Goal: Contribute content: Add original content to the website for others to see

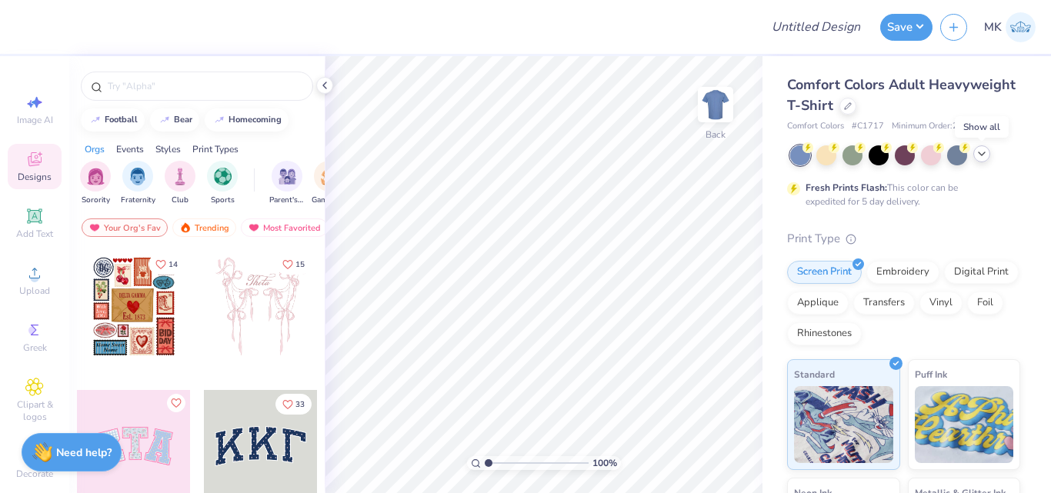
click at [984, 155] on icon at bounding box center [982, 154] width 12 height 12
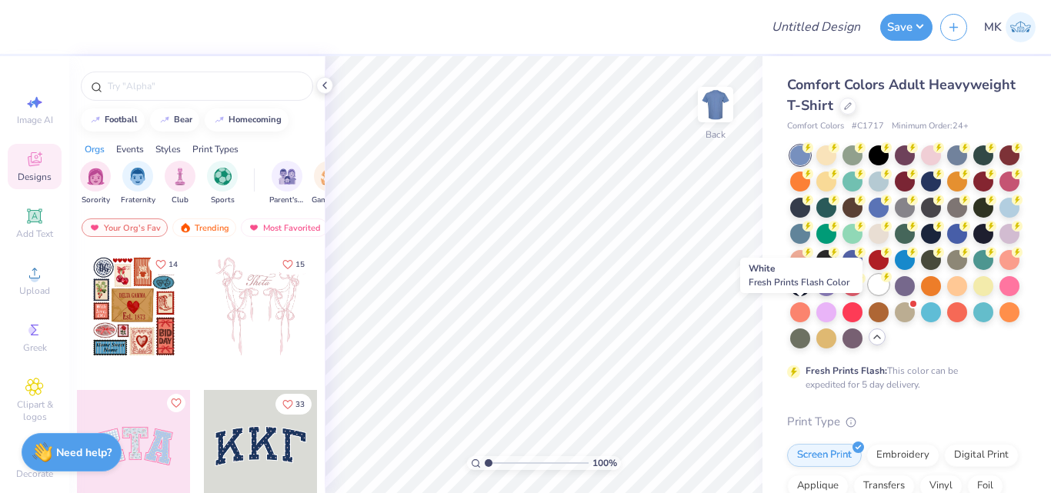
click at [869, 295] on div at bounding box center [879, 285] width 20 height 20
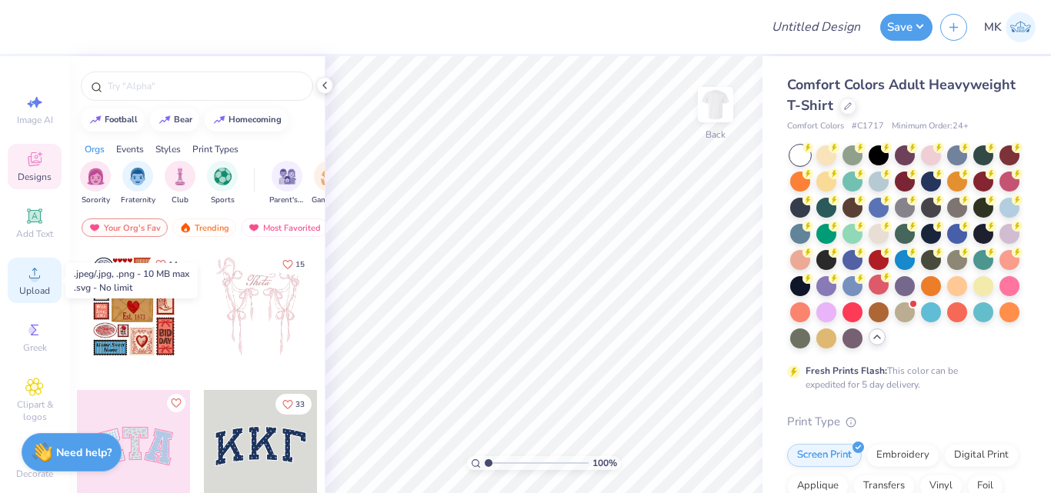
click at [19, 287] on span "Upload" at bounding box center [34, 291] width 31 height 12
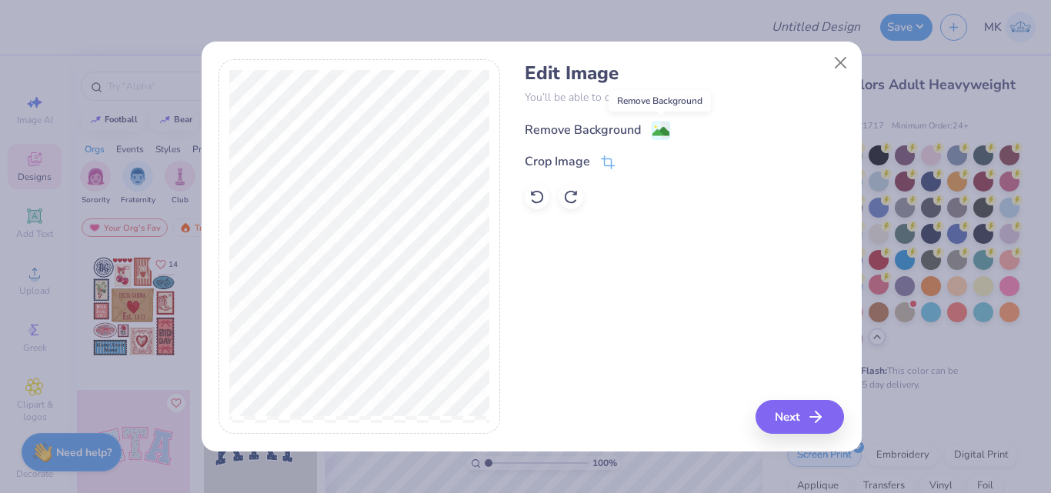
click at [656, 128] on image at bounding box center [661, 131] width 17 height 17
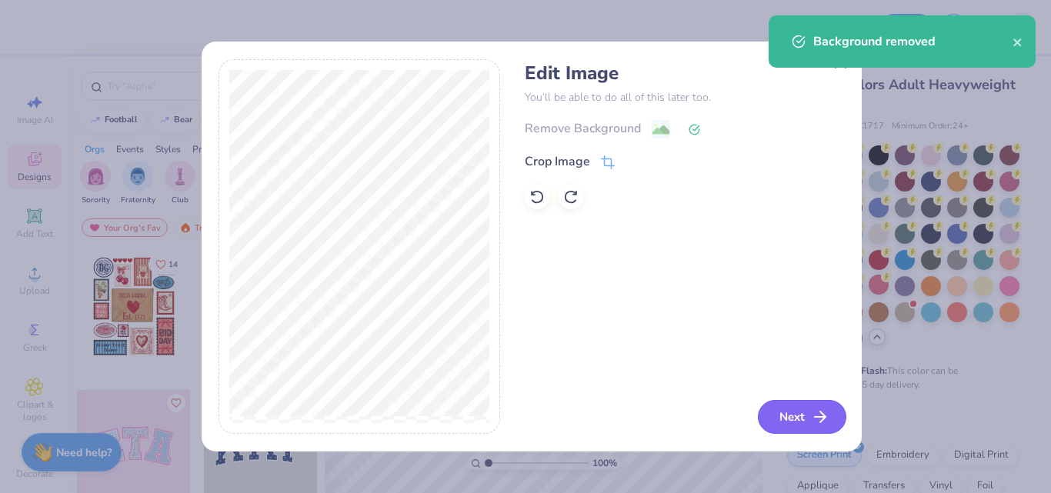
click at [793, 416] on button "Next" at bounding box center [802, 417] width 88 height 34
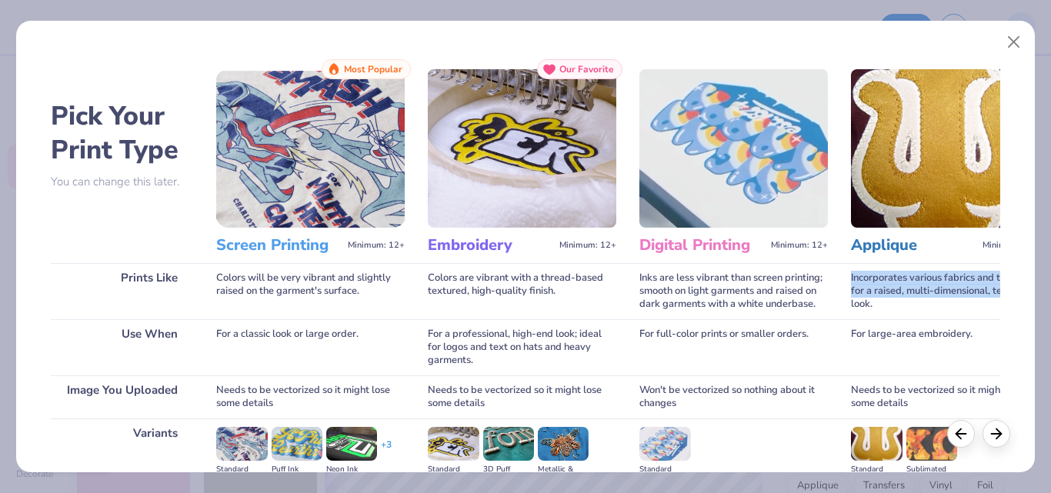
drag, startPoint x: 1047, startPoint y: 259, endPoint x: 1050, endPoint y: 293, distance: 34.0
click at [1050, 293] on div "Pick Your Print Type You can change this later. Prints Like Use When Image You …" at bounding box center [525, 246] width 1051 height 493
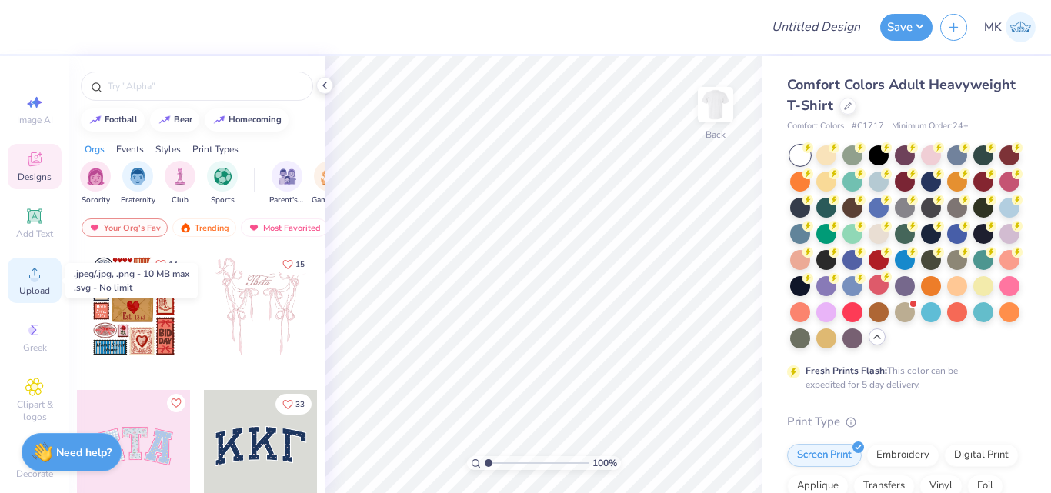
click at [25, 279] on icon at bounding box center [34, 273] width 18 height 18
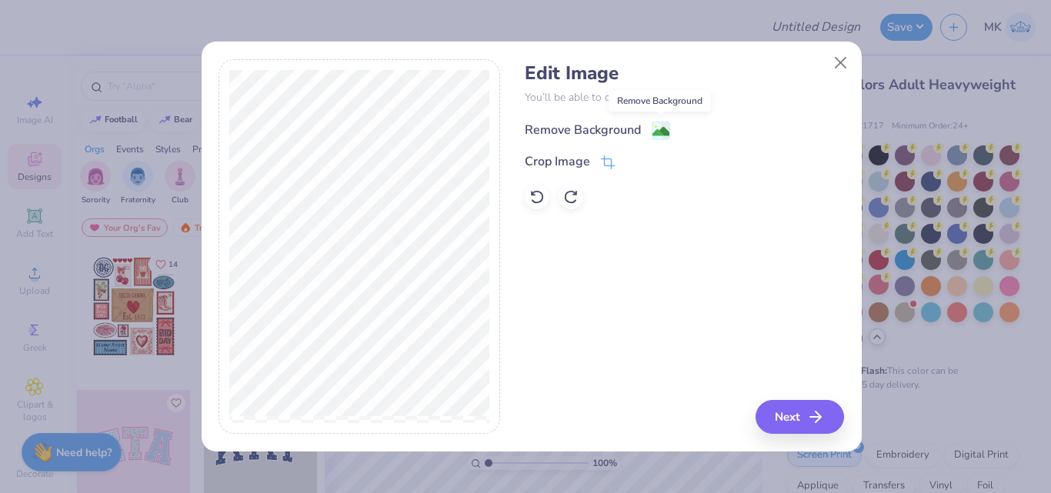
click at [666, 129] on image at bounding box center [661, 131] width 17 height 17
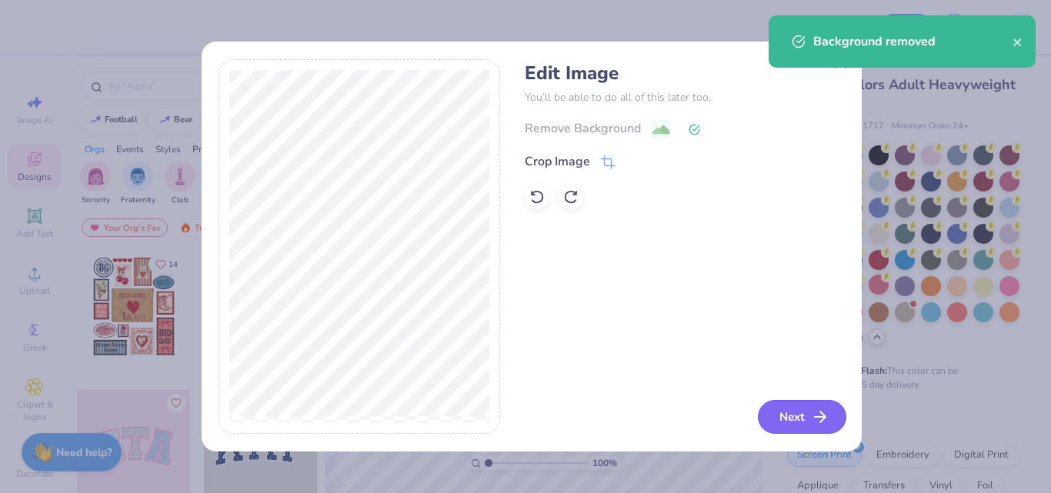
click at [795, 418] on button "Next" at bounding box center [802, 417] width 88 height 34
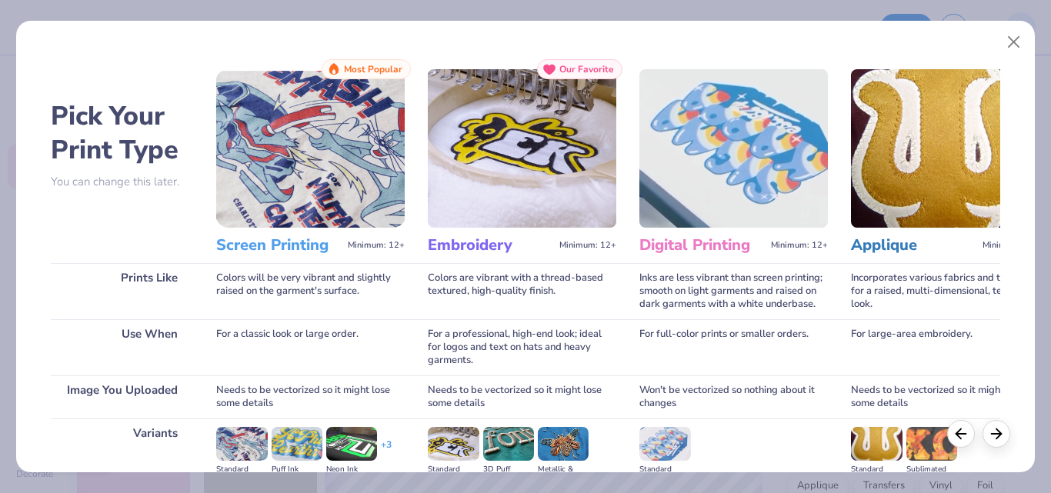
click at [305, 401] on div "Needs to be vectorized so it might lose some details" at bounding box center [310, 397] width 189 height 43
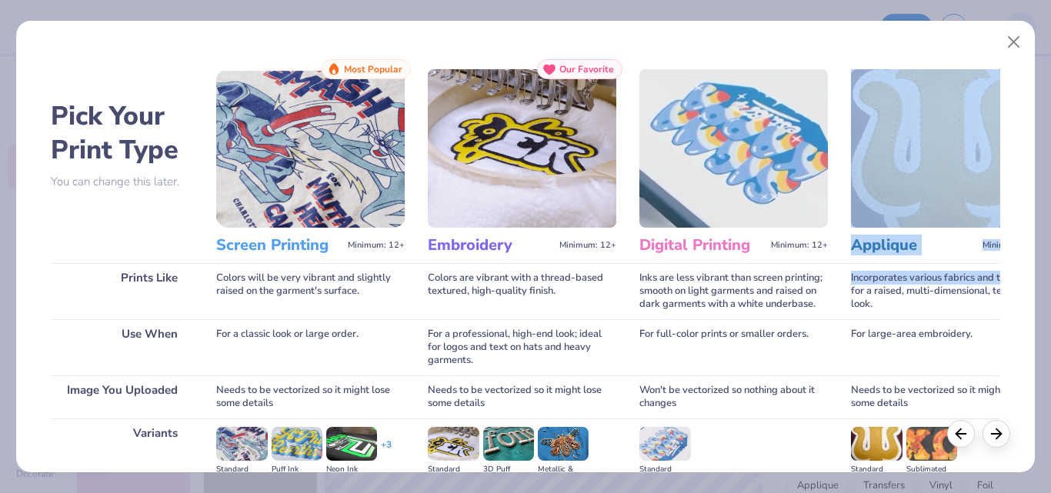
drag, startPoint x: 1047, startPoint y: 199, endPoint x: 1050, endPoint y: 271, distance: 72.4
click at [1050, 271] on div "Pick Your Print Type You can change this later. Prints Like Use When Image You …" at bounding box center [525, 246] width 1051 height 493
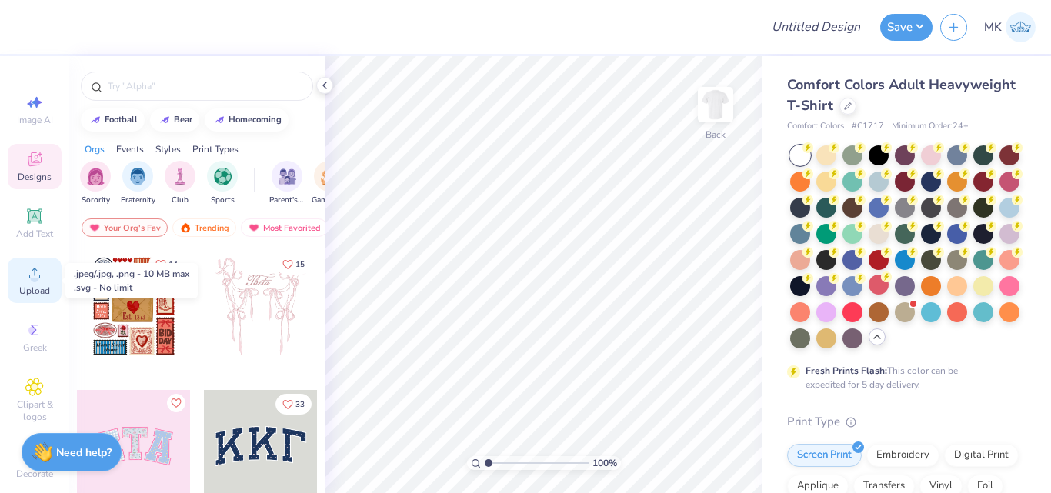
click at [25, 279] on icon at bounding box center [34, 273] width 18 height 18
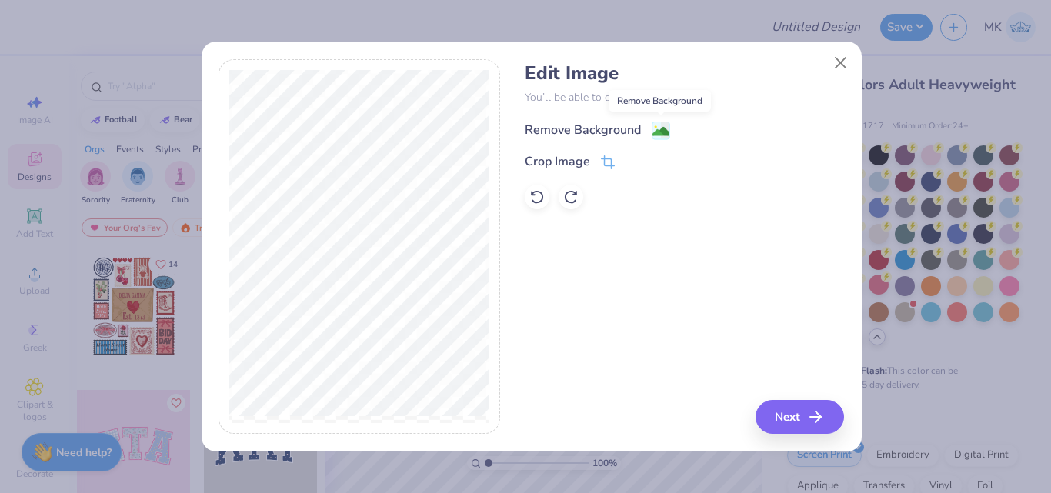
click at [665, 128] on image at bounding box center [661, 131] width 17 height 17
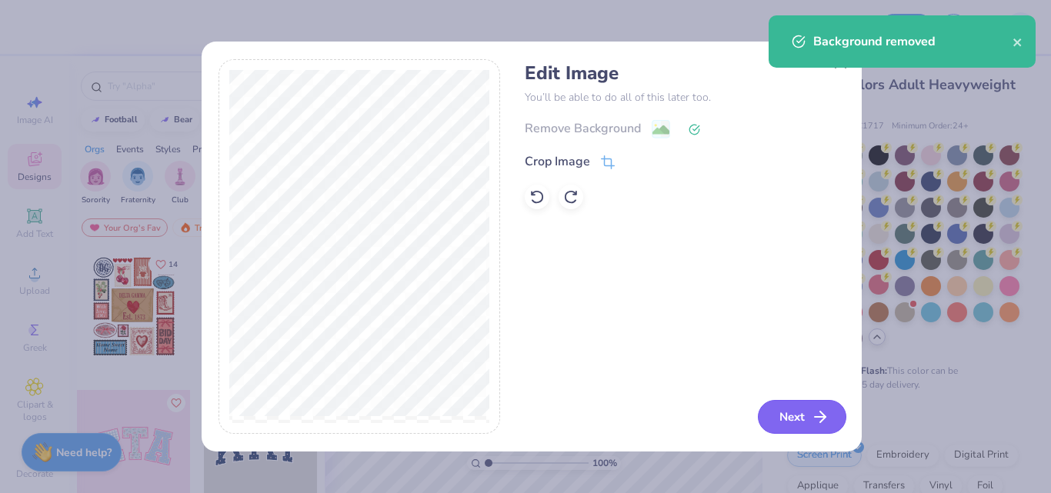
click at [783, 417] on button "Next" at bounding box center [802, 417] width 88 height 34
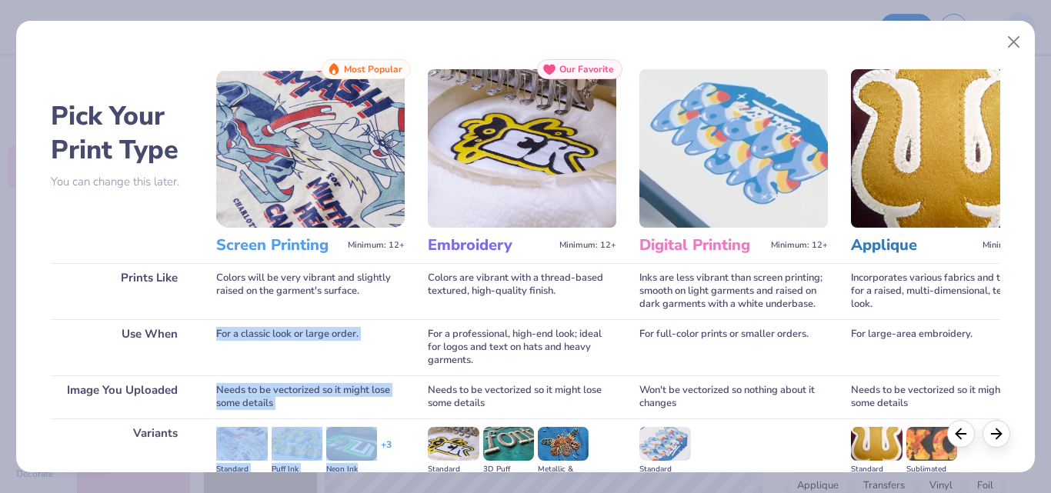
scroll to position [26, 0]
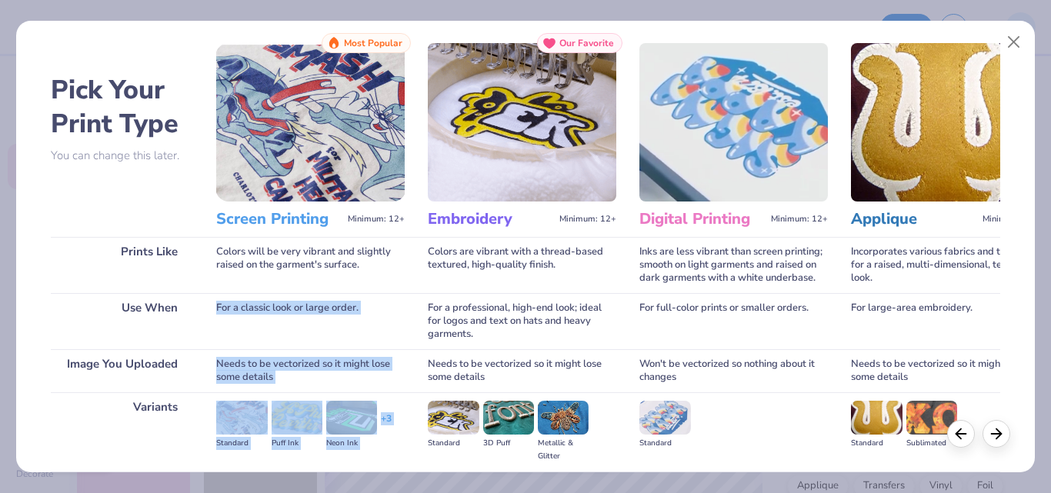
drag, startPoint x: 406, startPoint y: 308, endPoint x: 349, endPoint y: 523, distance: 222.9
click at [349, 493] on html "Design Title Save MK Image AI Designs Add Text Upload Greek Clipart & logos Dec…" at bounding box center [525, 246] width 1051 height 493
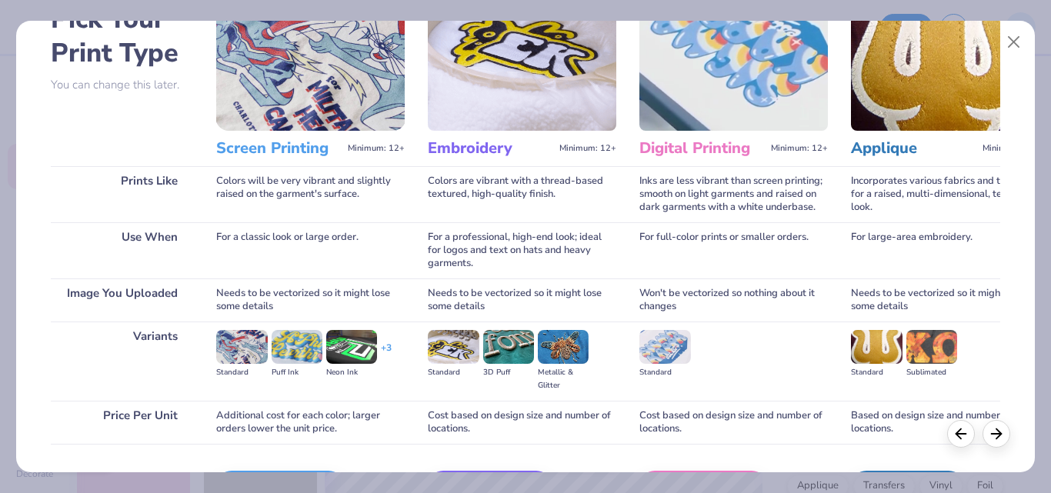
click at [366, 252] on div "For a classic look or large order." at bounding box center [310, 250] width 189 height 56
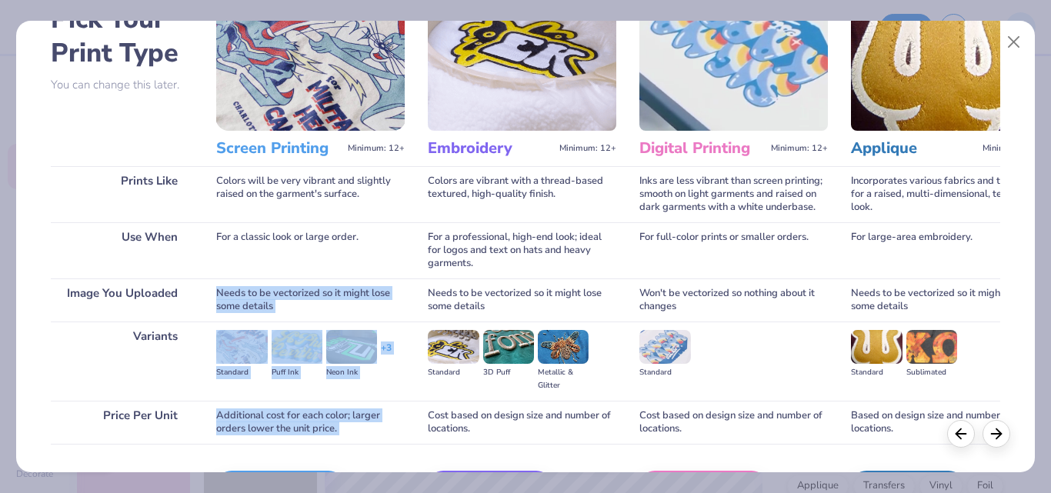
drag, startPoint x: 366, startPoint y: 252, endPoint x: 372, endPoint y: 454, distance: 201.7
click at [372, 454] on div "Screen Printing Minimum: 12+ Most Popular Colors will be very vibrant and sligh…" at bounding box center [310, 244] width 189 height 564
click at [304, 470] on div "Screen Print We'll vectorize your image." at bounding box center [310, 485] width 189 height 82
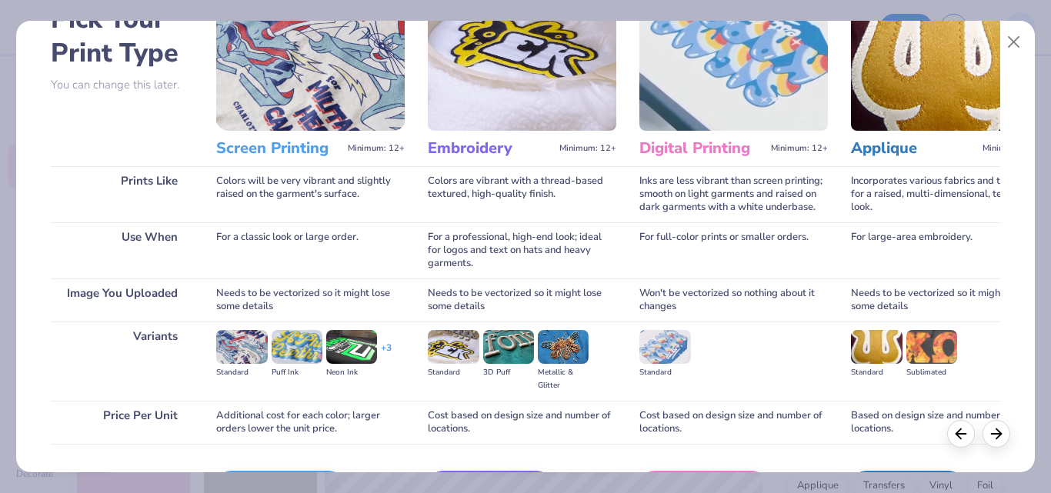
click at [389, 359] on div "+ 3" at bounding box center [386, 355] width 11 height 26
drag, startPoint x: 389, startPoint y: 359, endPoint x: 380, endPoint y: 466, distance: 107.4
click at [380, 466] on div "Screen Printing Minimum: 12+ Most Popular Colors will be very vibrant and sligh…" at bounding box center [310, 244] width 189 height 564
click at [380, 466] on div "Screen Print We'll vectorize your image." at bounding box center [310, 485] width 189 height 82
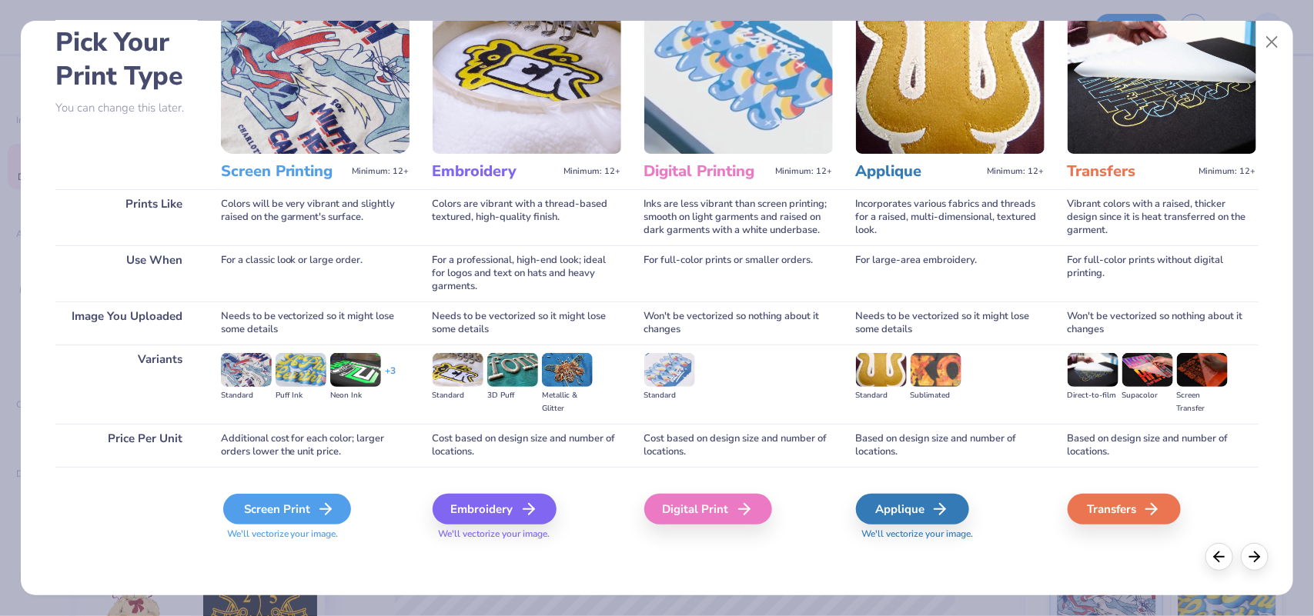
click at [336, 493] on div "Screen Print" at bounding box center [287, 509] width 128 height 31
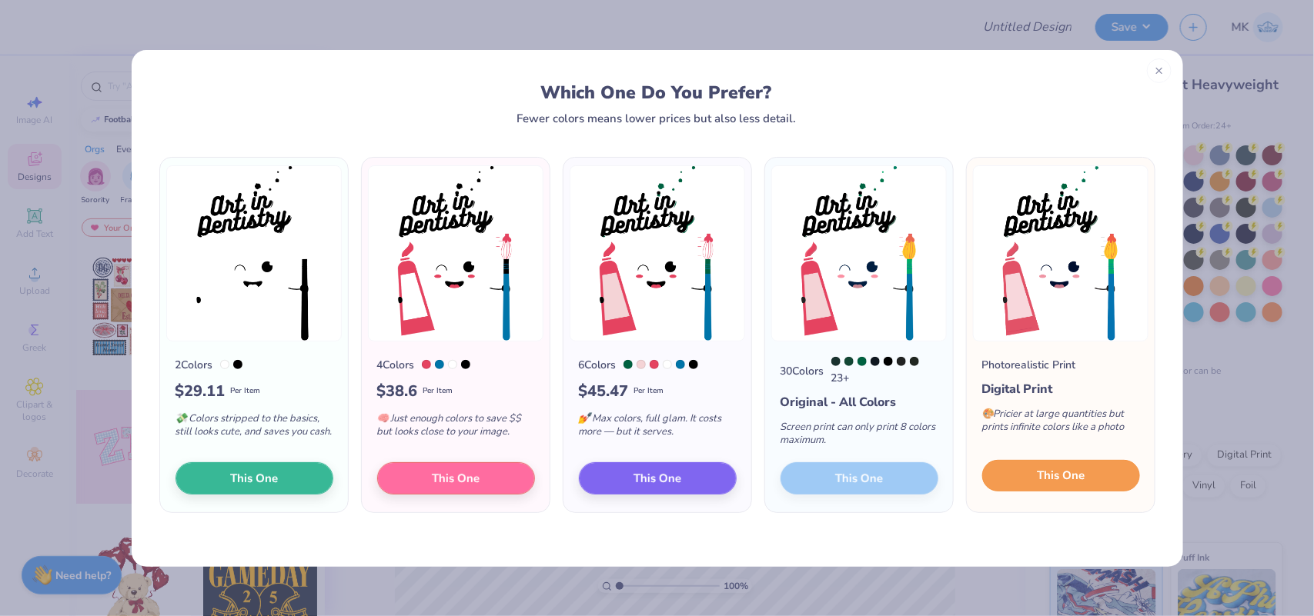
click at [1050, 485] on span "This One" at bounding box center [1061, 476] width 48 height 18
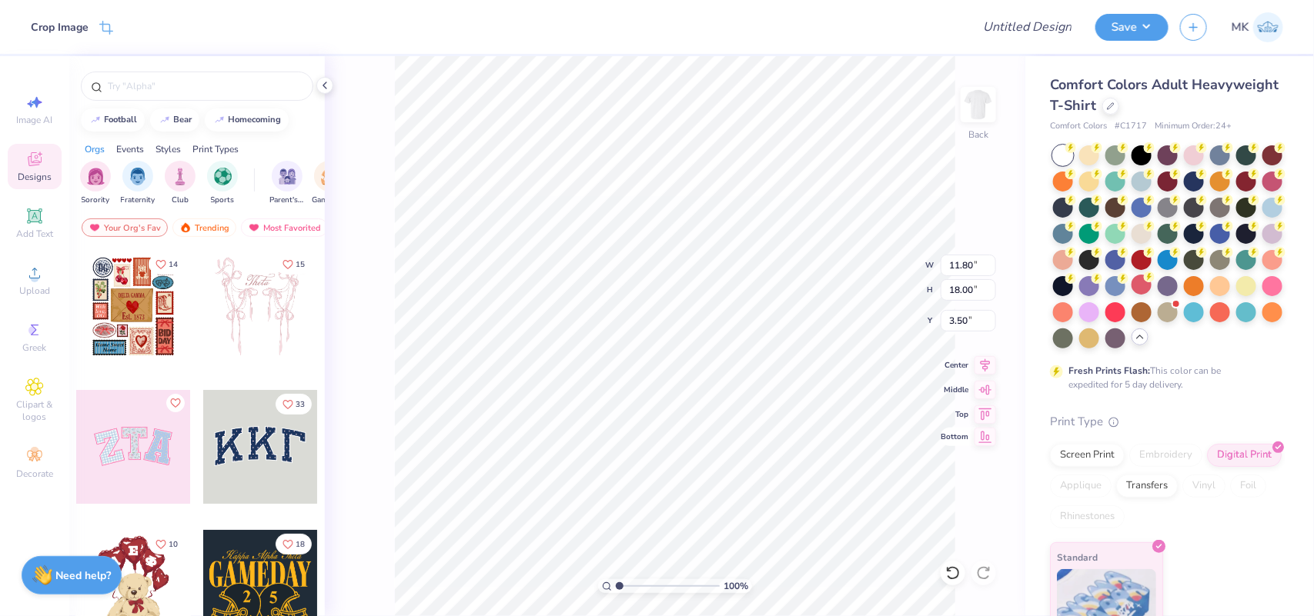
type input "10.28"
type input "15.68"
type input "3.00"
click at [1050, 28] on button "Save" at bounding box center [1131, 25] width 73 height 27
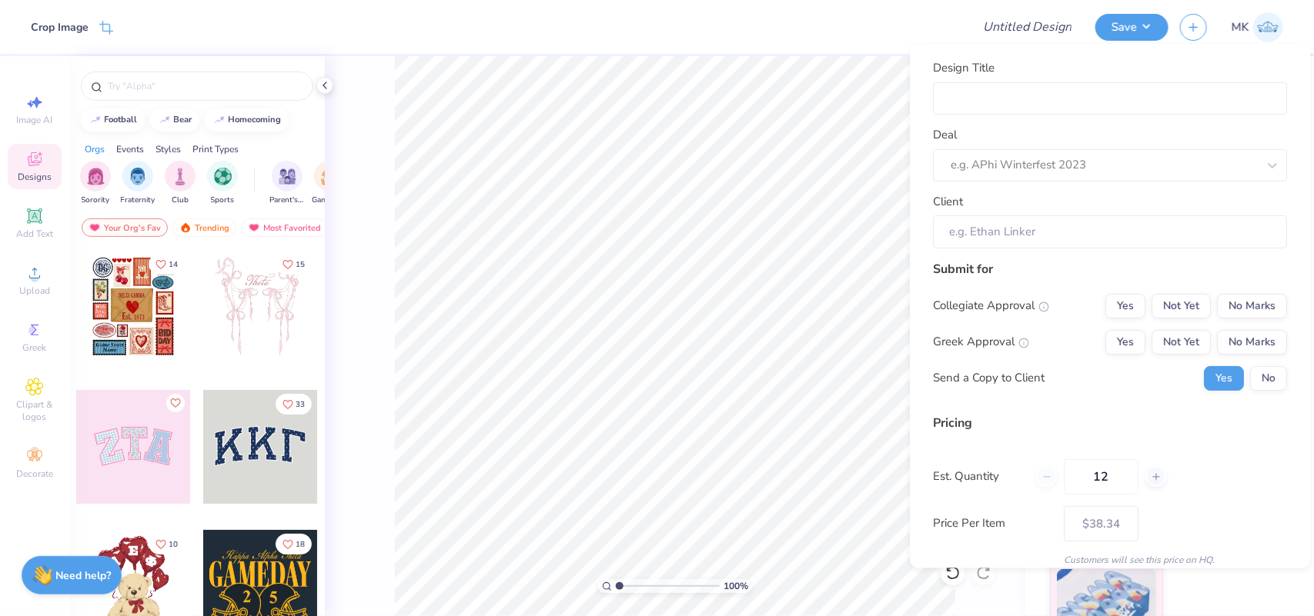
click at [1010, 119] on div "Design Title Deal e.g. APhi Winterfest 2023 Client" at bounding box center [1110, 154] width 354 height 189
click at [1039, 109] on input "Design Title" at bounding box center [1110, 98] width 354 height 33
paste input "Age Discrimination In Employment Act"
type input "Age Discrimination In Employment Act"
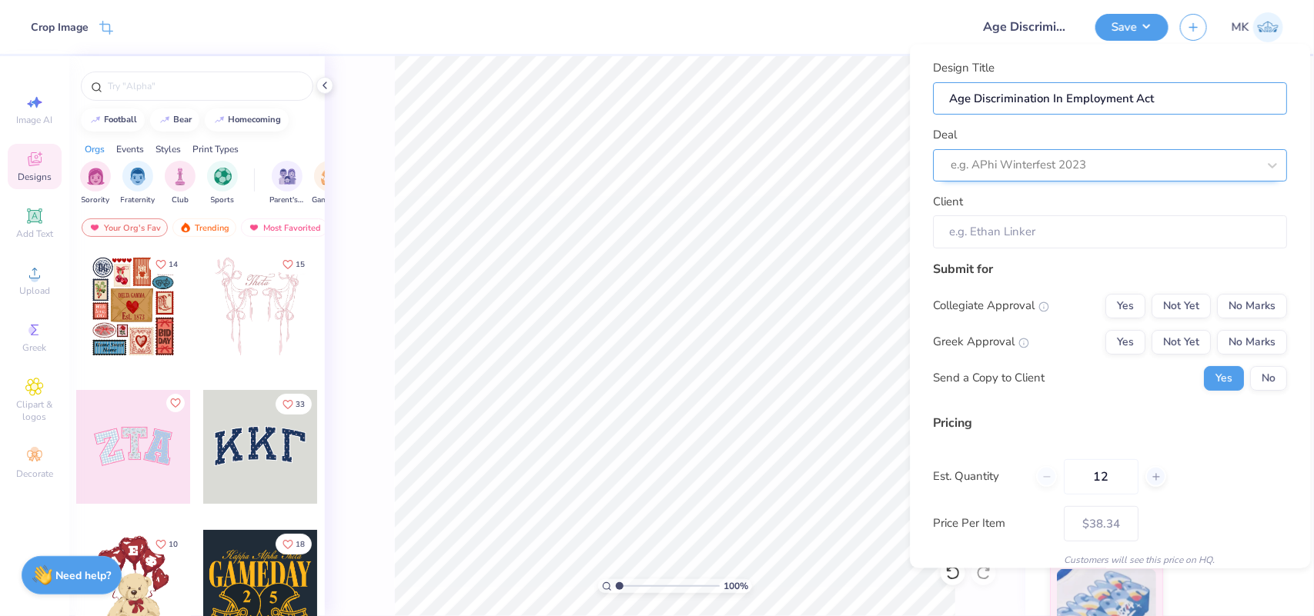
type input "Age Discrimination In Employment Act"
click at [1018, 177] on div "e.g. APhi Winterfest 2023" at bounding box center [1089, 166] width 279 height 24
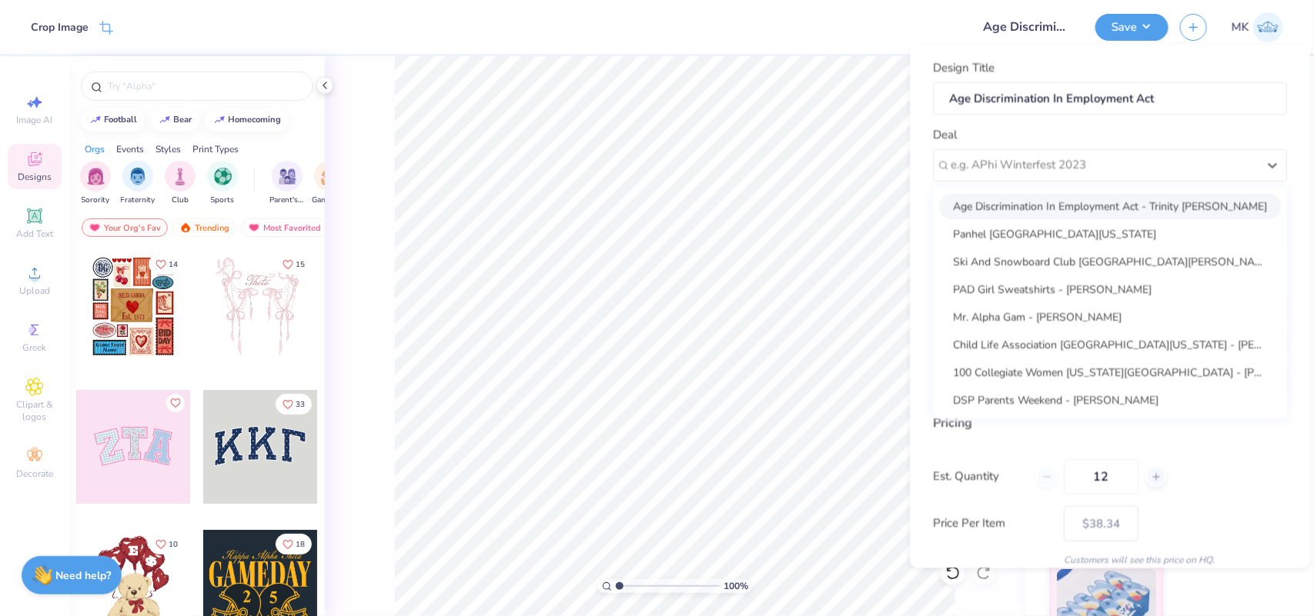
click at [1016, 205] on div "Age Discrimination In Employment Act - Trinity [PERSON_NAME]" at bounding box center [1111, 206] width 342 height 25
type input "Trinity [PERSON_NAME]"
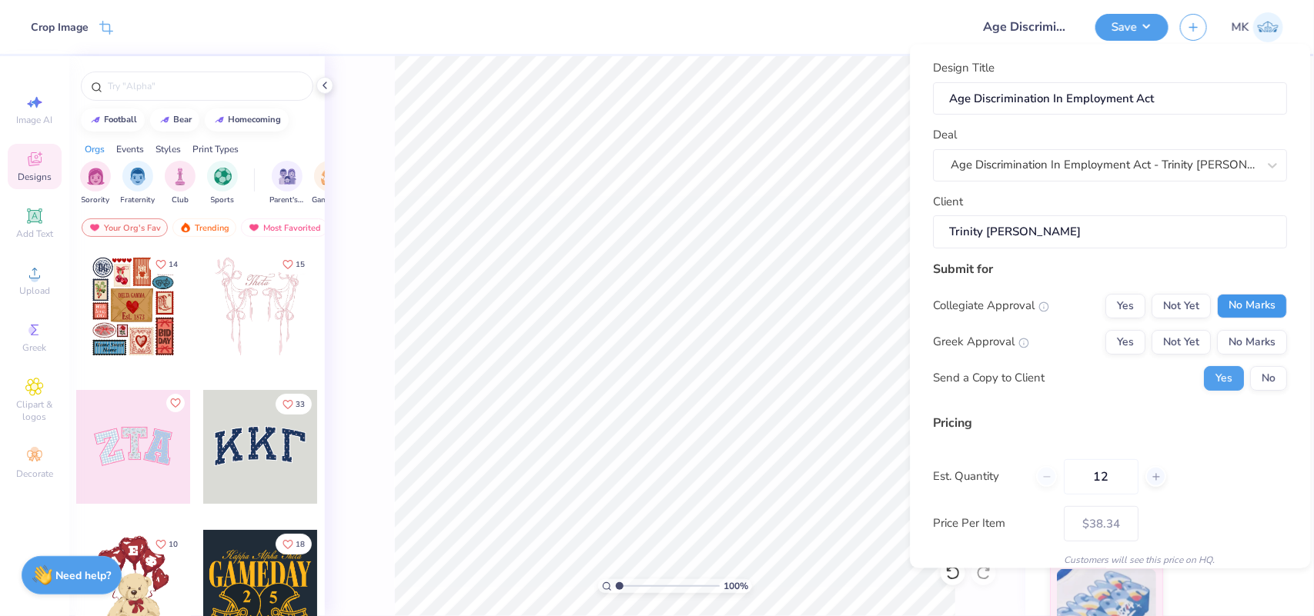
click at [1050, 306] on button "No Marks" at bounding box center [1252, 306] width 70 height 25
click at [1050, 352] on button "No Marks" at bounding box center [1252, 342] width 70 height 25
click at [1050, 375] on button "No" at bounding box center [1269, 378] width 37 height 25
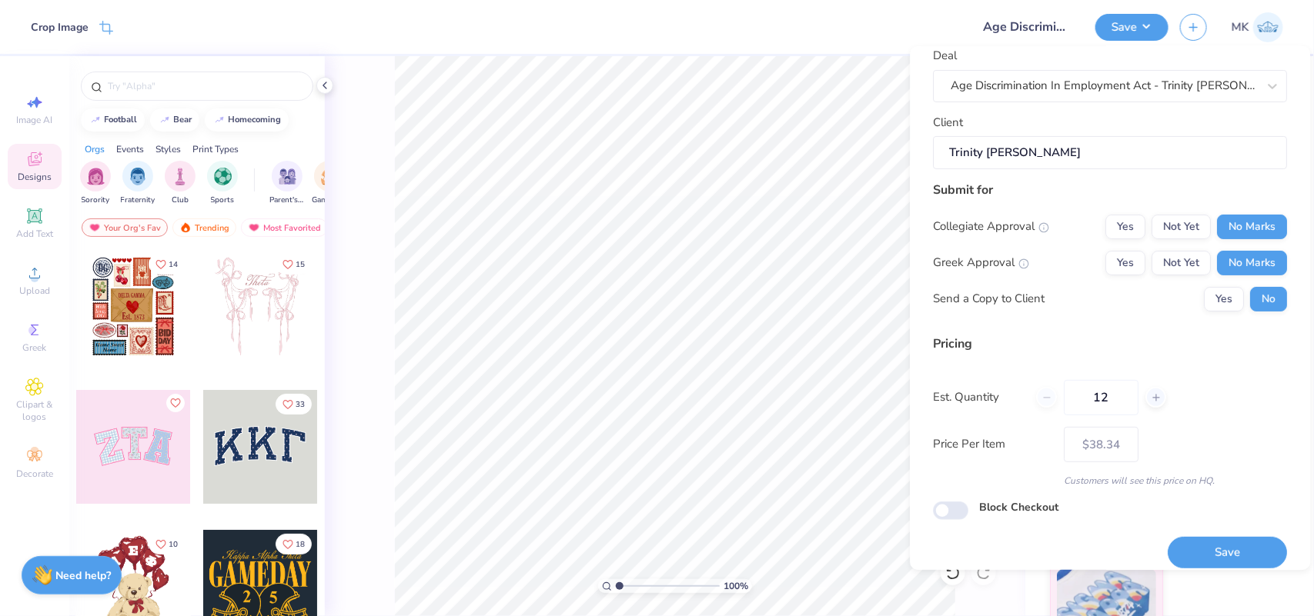
scroll to position [96, 0]
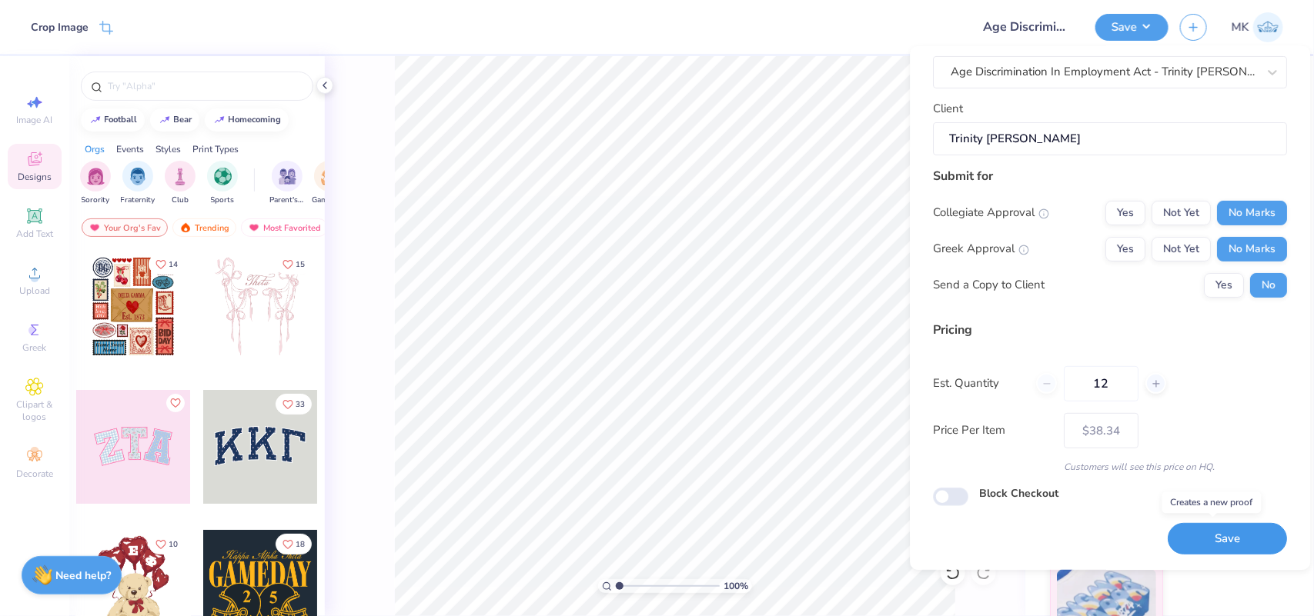
click at [1050, 493] on button "Save" at bounding box center [1227, 539] width 119 height 32
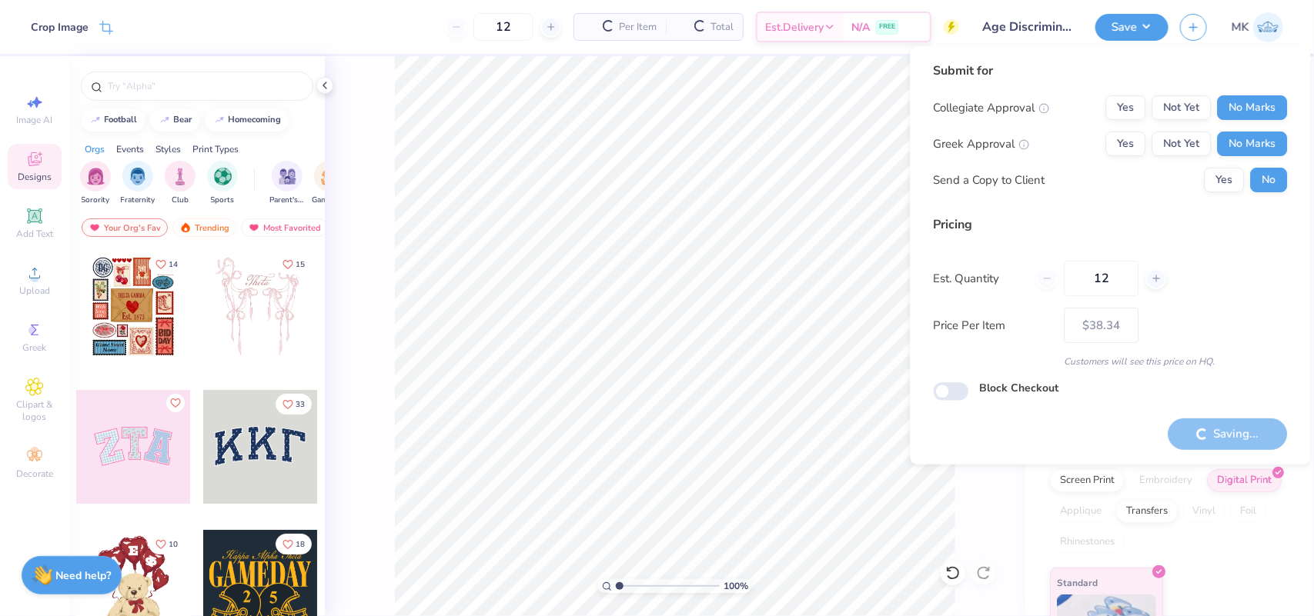
type input "– –"
